Goal: Check status

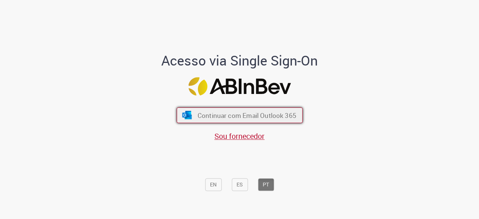
click at [236, 116] on span "Continuar com Email Outlook 365" at bounding box center [246, 115] width 99 height 9
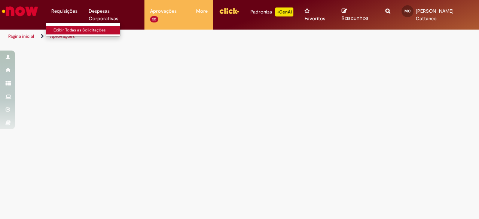
click at [62, 31] on link "Exibir Todas as Solicitações" at bounding box center [87, 30] width 82 height 8
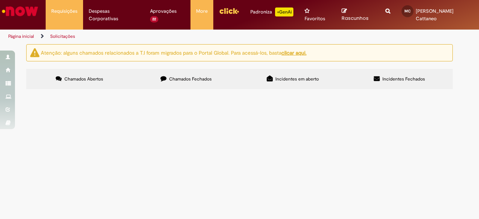
click at [190, 77] on span "Chamados Fechados" at bounding box center [190, 79] width 43 height 6
click at [87, 82] on label "Chamados Abertos" at bounding box center [79, 79] width 107 height 20
